Goal: Task Accomplishment & Management: Manage account settings

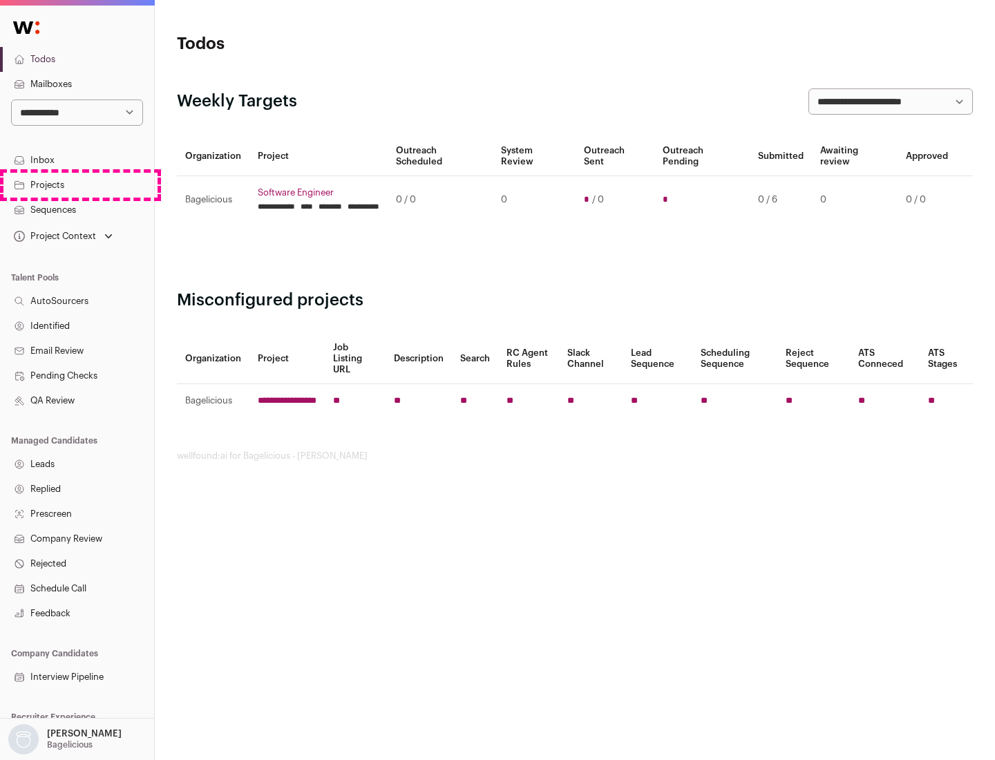
click at [77, 184] on link "Projects" at bounding box center [77, 185] width 154 height 25
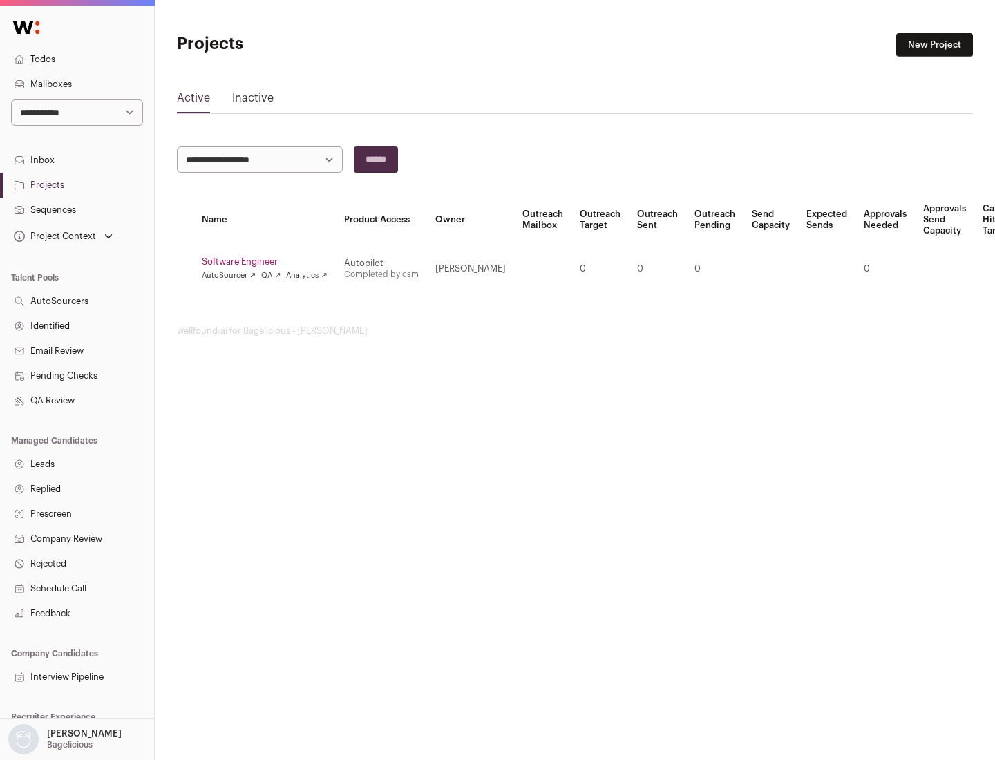
click at [269, 262] on link "Software Engineer" at bounding box center [265, 261] width 126 height 11
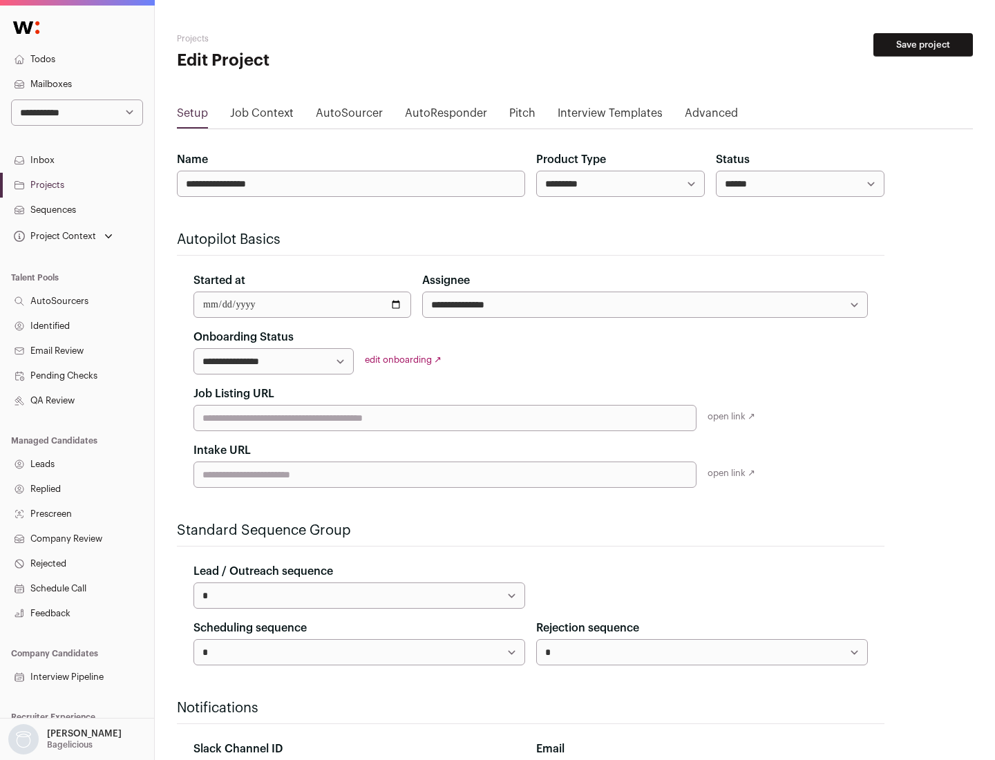
click at [923, 45] on button "Save project" at bounding box center [923, 44] width 100 height 23
